Goal: Navigation & Orientation: Find specific page/section

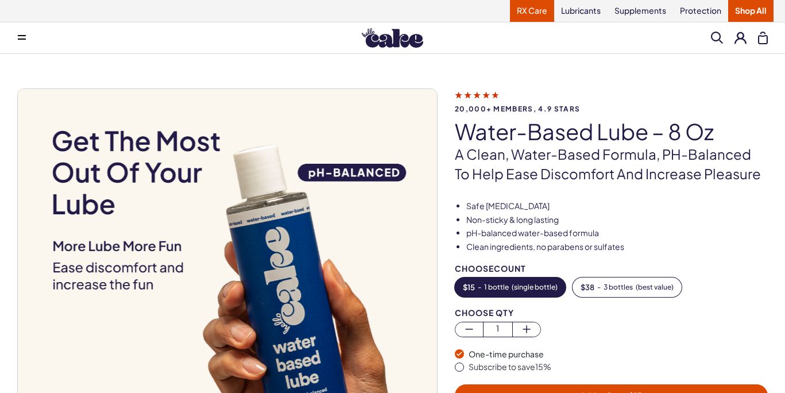
click at [545, 13] on link "RX Care" at bounding box center [532, 11] width 44 height 22
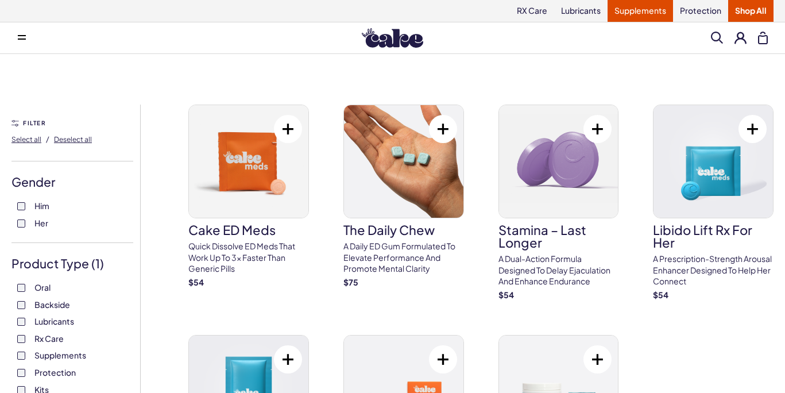
click at [656, 10] on link "Supplements" at bounding box center [640, 11] width 65 height 22
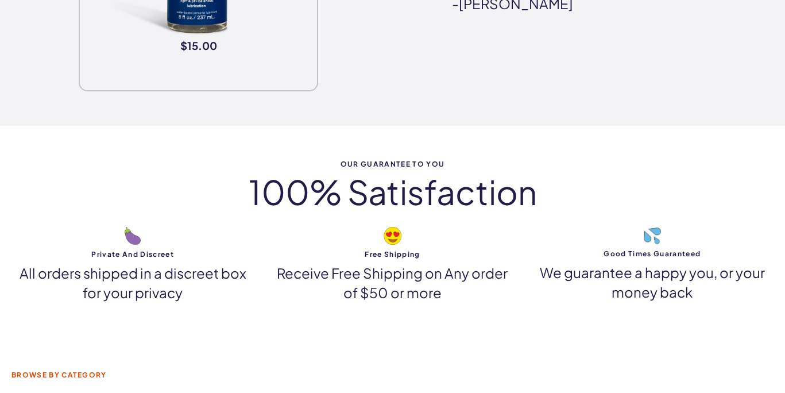
scroll to position [2056, 0]
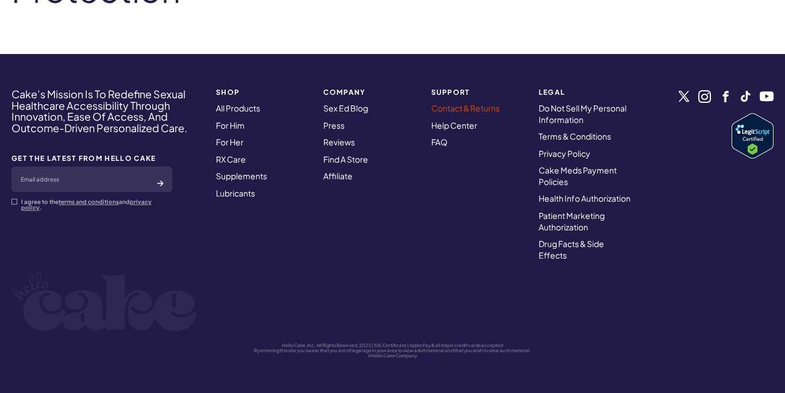
click at [467, 110] on link "Contact & Returns" at bounding box center [465, 108] width 68 height 10
